Goal: Information Seeking & Learning: Learn about a topic

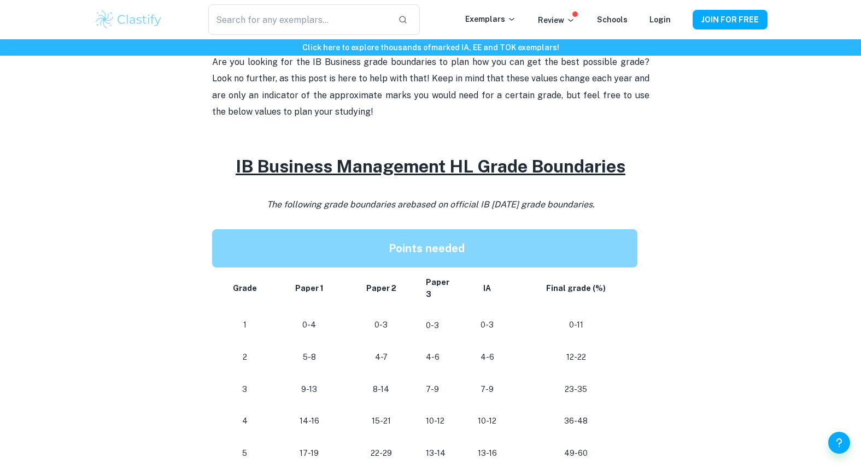
scroll to position [391, 0]
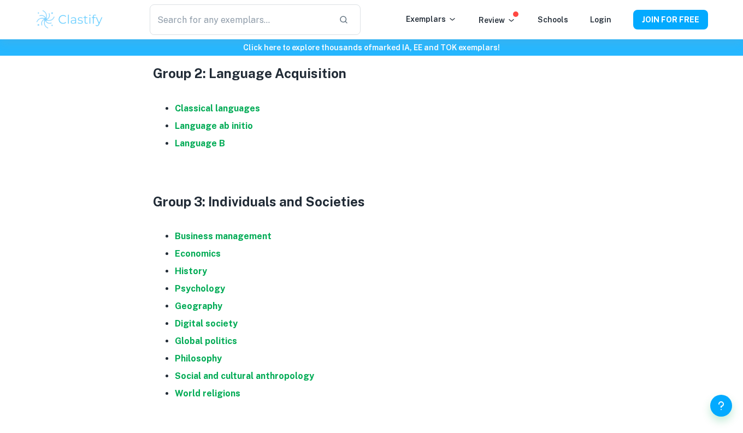
scroll to position [820, 0]
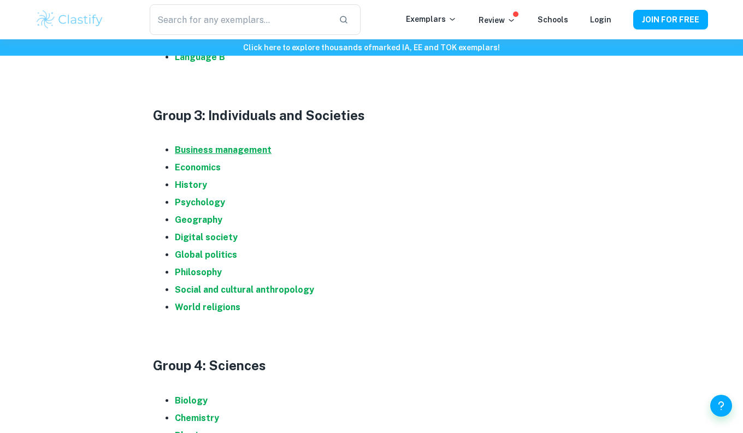
click at [246, 146] on strong "Business management" at bounding box center [223, 150] width 97 height 10
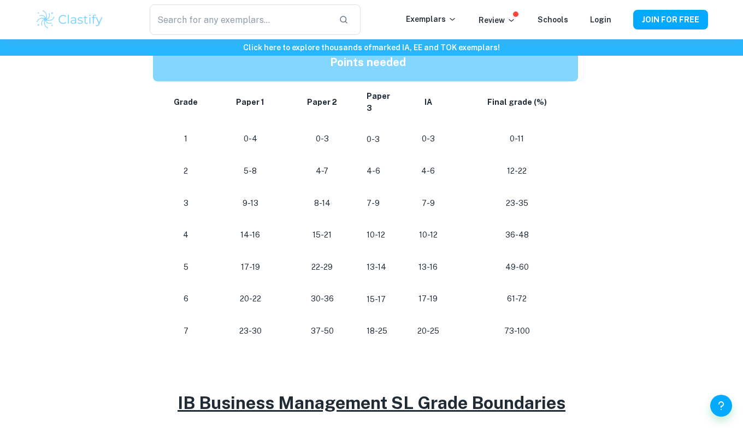
scroll to position [542, 0]
